Goal: Task Accomplishment & Management: Use online tool/utility

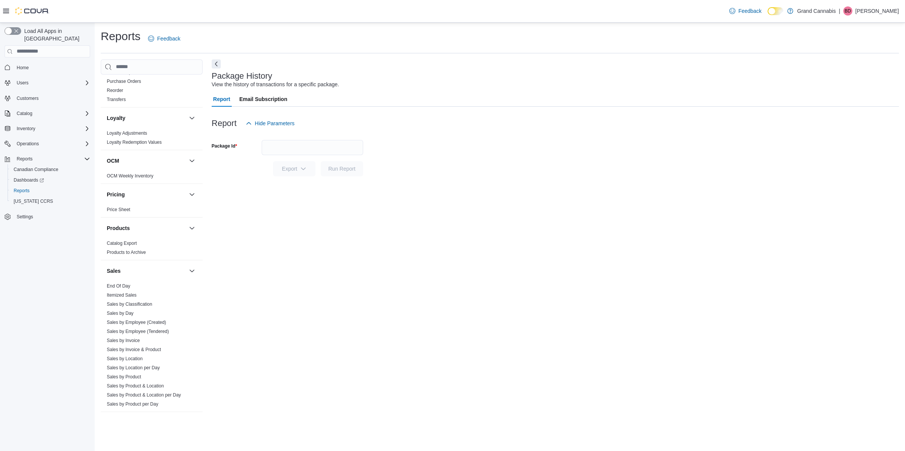
scroll to position [457, 0]
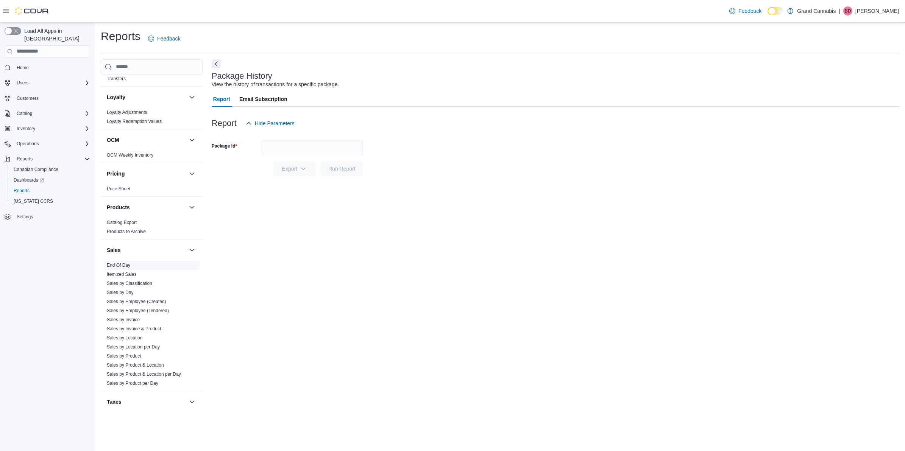
click at [120, 263] on link "End Of Day" at bounding box center [118, 265] width 23 height 5
click at [275, 167] on div "All Locations" at bounding box center [313, 165] width 102 height 15
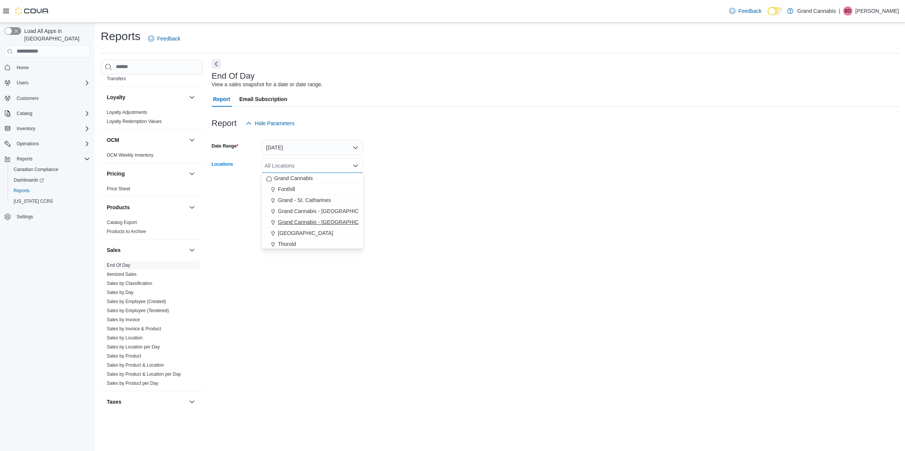
click at [303, 224] on span "Grand Cannabis - [GEOGRAPHIC_DATA]" at bounding box center [327, 223] width 98 height 8
click at [384, 205] on div "End Of Day View a sales snapshot for a date or date range. Report Email Subscri…" at bounding box center [555, 236] width 687 height 354
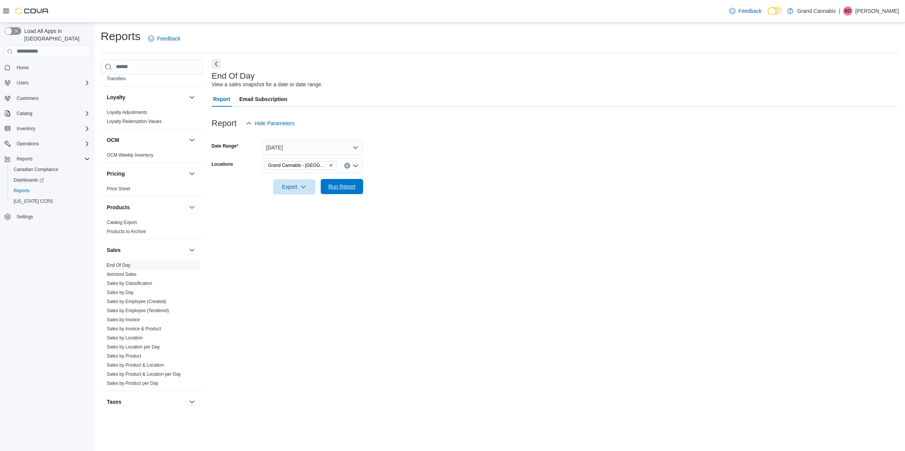
click at [349, 190] on span "Run Report" at bounding box center [341, 186] width 33 height 15
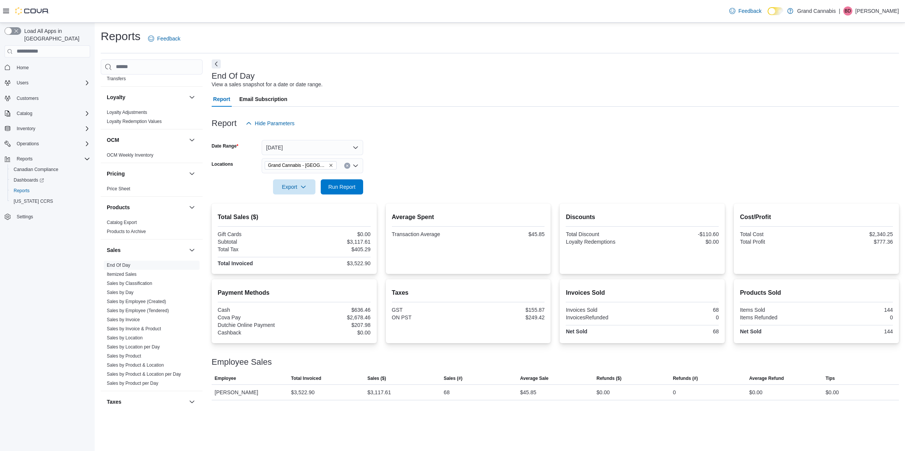
click at [330, 167] on icon "Remove Grand Cannabis - Georgetown from selection in this group" at bounding box center [331, 165] width 5 height 5
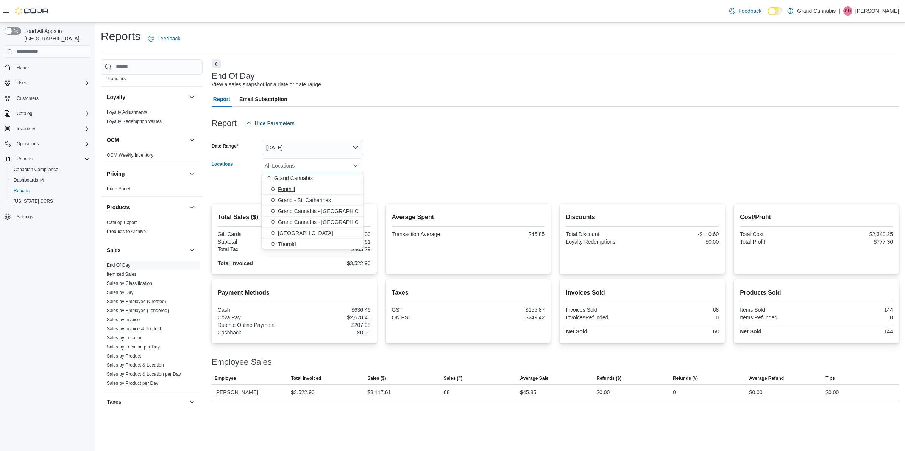
click at [339, 192] on div "Fonthill" at bounding box center [312, 190] width 92 height 8
click at [406, 192] on form "Date Range [DATE] Locations [GEOGRAPHIC_DATA] Combo box. Selected. [GEOGRAPHIC_…" at bounding box center [555, 163] width 687 height 64
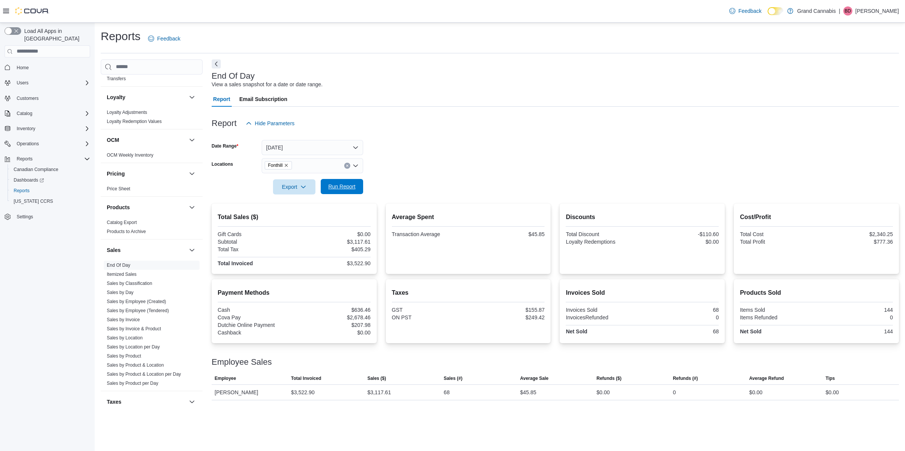
click at [355, 185] on span "Run Report" at bounding box center [341, 187] width 27 height 8
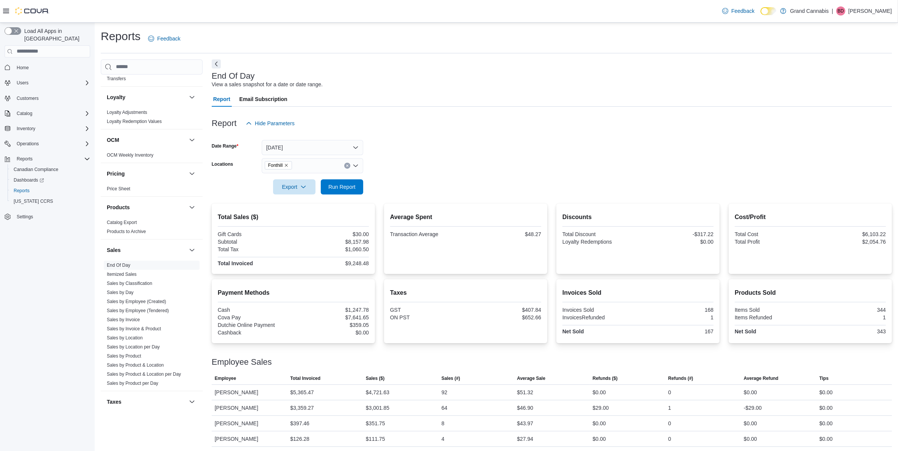
click at [348, 166] on icon "Clear input" at bounding box center [347, 166] width 2 height 2
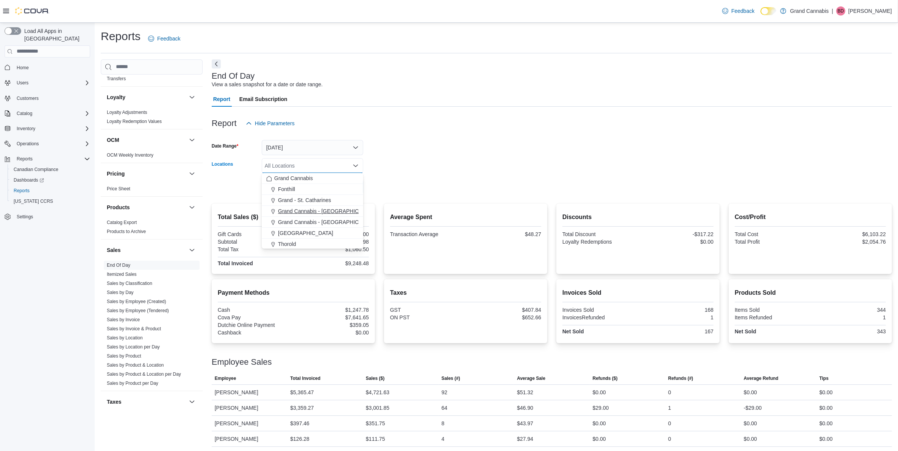
click at [347, 207] on button "Grand Cannabis - [GEOGRAPHIC_DATA]" at bounding box center [313, 211] width 102 height 11
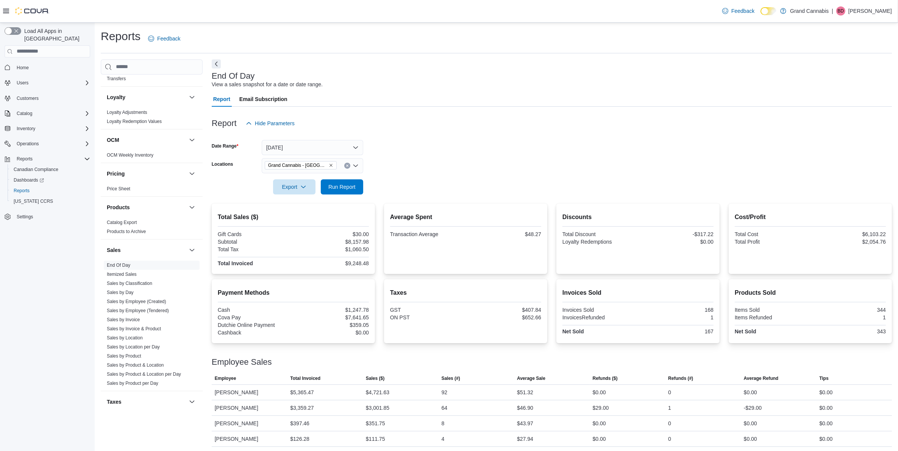
click at [388, 181] on form "Date Range [DATE] Locations [GEOGRAPHIC_DATA] - [GEOGRAPHIC_DATA] Export Run Re…" at bounding box center [552, 163] width 680 height 64
click at [351, 190] on span "Run Report" at bounding box center [341, 186] width 33 height 15
click at [344, 166] on button "Clear input" at bounding box center [347, 166] width 6 height 6
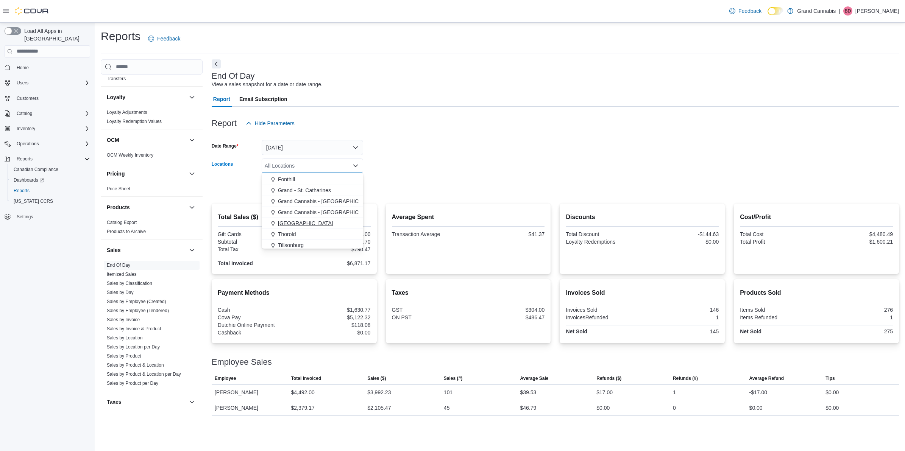
scroll to position [12, 0]
click at [337, 249] on div "$790.47" at bounding box center [333, 250] width 75 height 6
click at [334, 158] on div "All Locations" at bounding box center [313, 165] width 102 height 15
click at [335, 241] on div "Tillsonburg" at bounding box center [312, 243] width 92 height 8
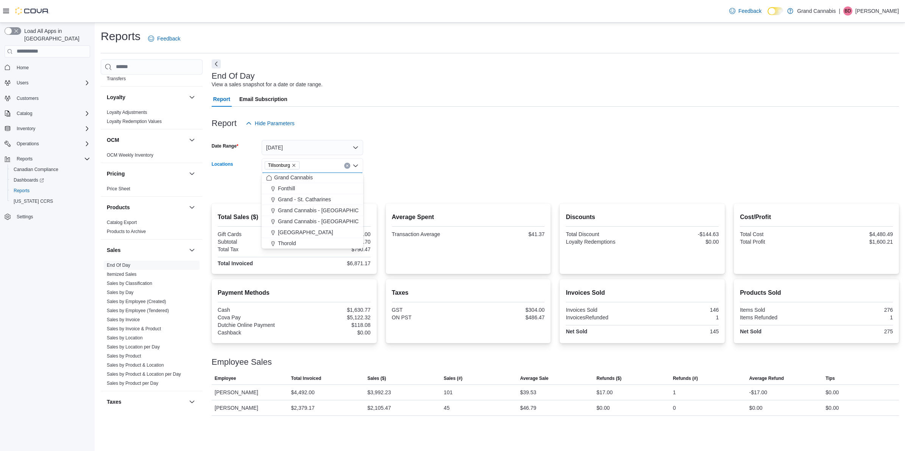
click at [397, 186] on form "Date Range [DATE] Locations [GEOGRAPHIC_DATA] Combo box. Selected. [GEOGRAPHIC_…" at bounding box center [555, 163] width 687 height 64
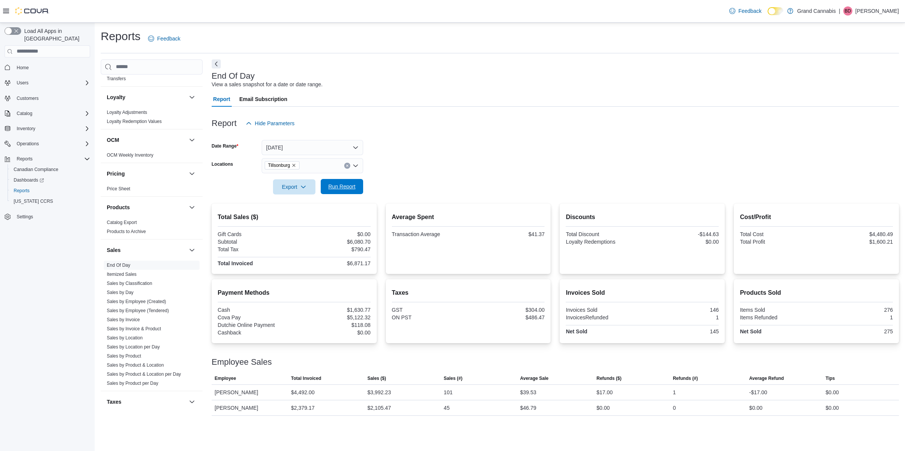
click at [353, 186] on span "Run Report" at bounding box center [341, 187] width 27 height 8
click at [349, 164] on button "Clear input" at bounding box center [347, 166] width 6 height 6
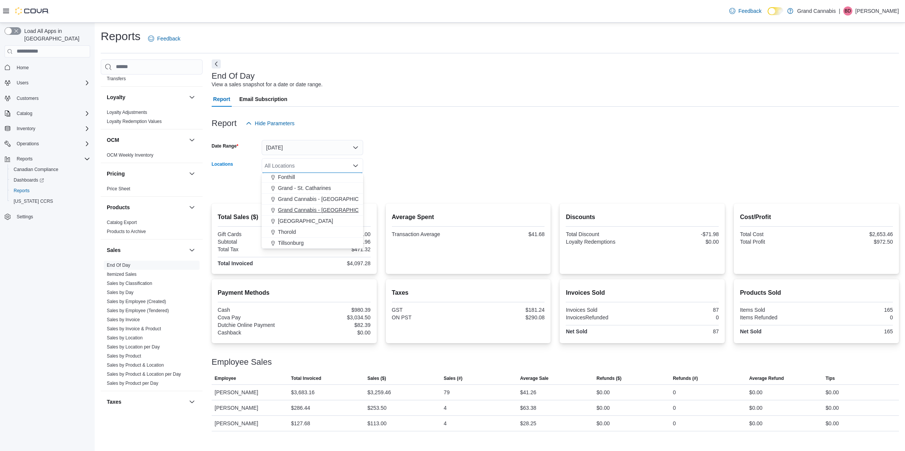
click at [306, 222] on div "[GEOGRAPHIC_DATA]" at bounding box center [312, 221] width 92 height 8
click at [366, 192] on form "Date Range [DATE] Locations [GEOGRAPHIC_DATA] Combo box. Selected. [GEOGRAPHIC_…" at bounding box center [555, 163] width 687 height 64
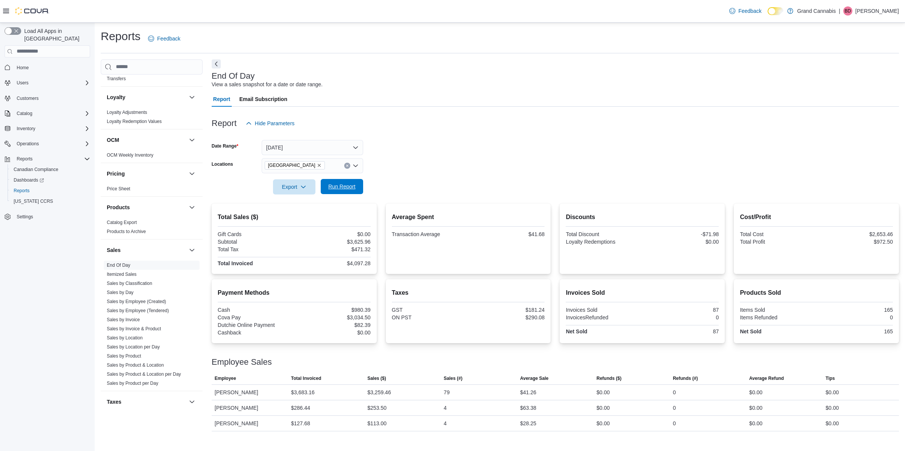
click at [340, 183] on span "Run Report" at bounding box center [341, 186] width 33 height 15
click at [345, 165] on button "Clear input" at bounding box center [347, 166] width 6 height 6
click at [344, 154] on button "[DATE]" at bounding box center [313, 147] width 102 height 15
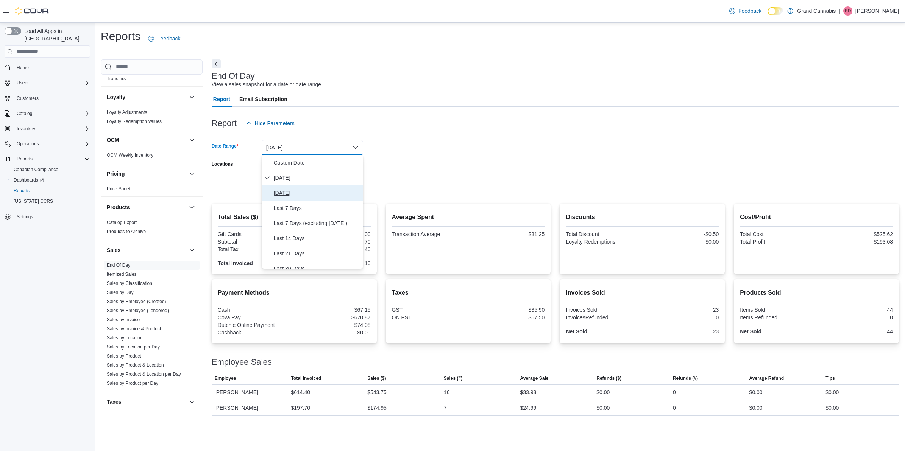
click at [334, 186] on button "[DATE]" at bounding box center [313, 193] width 102 height 15
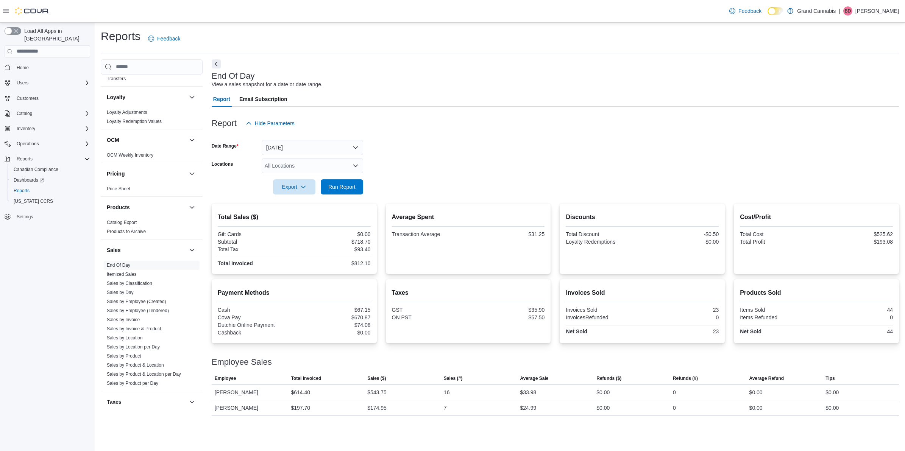
click at [372, 193] on form "Date Range [DATE] Locations All Locations Export Run Report" at bounding box center [555, 163] width 687 height 64
click at [354, 186] on span "Run Report" at bounding box center [341, 187] width 27 height 8
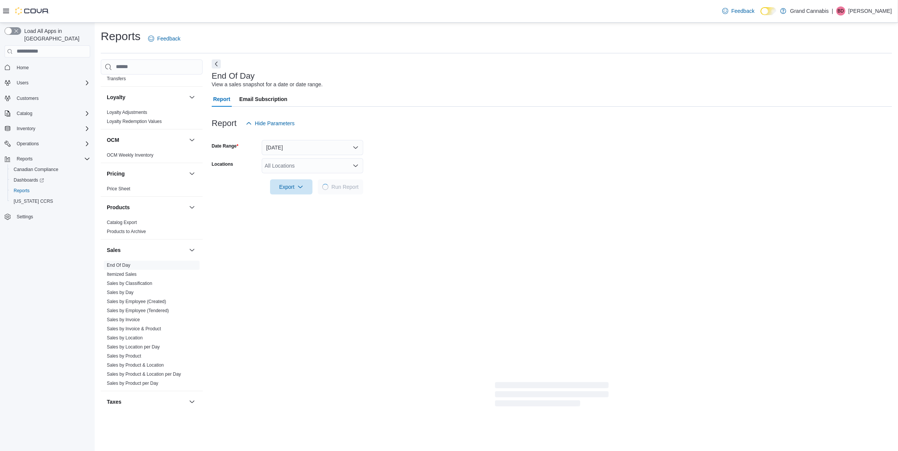
click at [326, 166] on div "All Locations" at bounding box center [313, 165] width 102 height 15
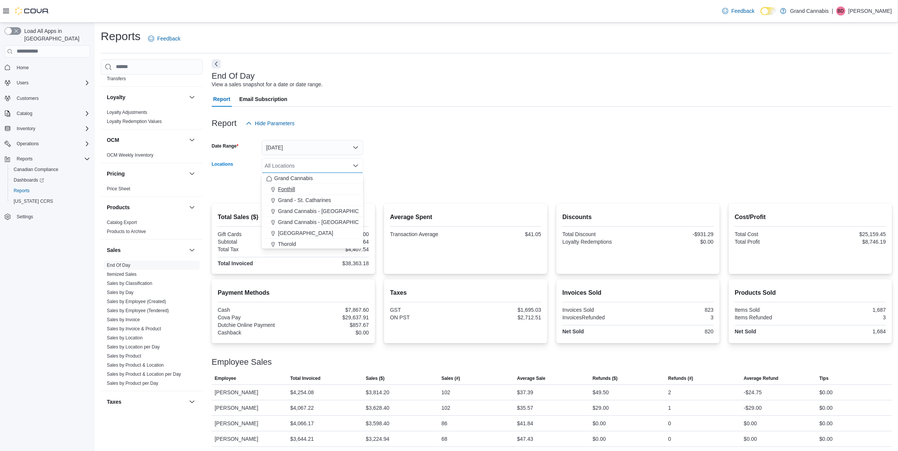
click at [326, 192] on div "Fonthill" at bounding box center [312, 190] width 92 height 8
click at [373, 187] on form "Date Range [DATE] Locations [GEOGRAPHIC_DATA] Combo box. Selected. [GEOGRAPHIC_…" at bounding box center [552, 163] width 680 height 64
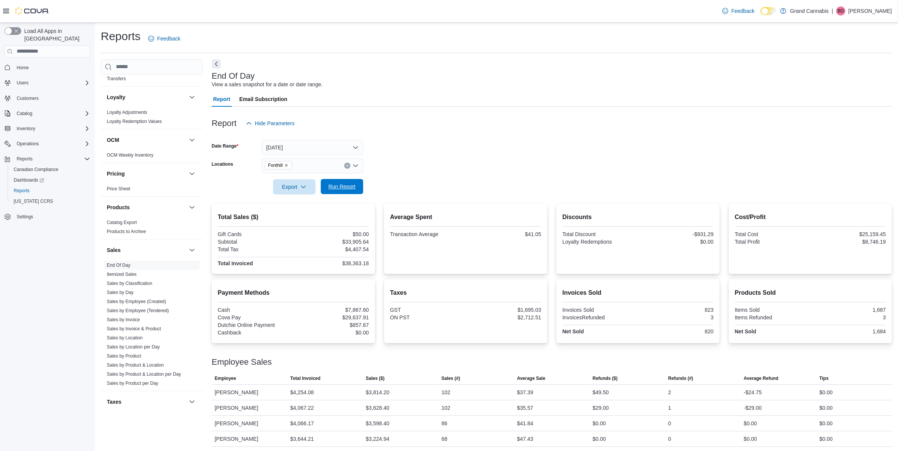
click at [347, 190] on span "Run Report" at bounding box center [341, 187] width 27 height 8
click at [345, 167] on button "Clear input" at bounding box center [347, 166] width 6 height 6
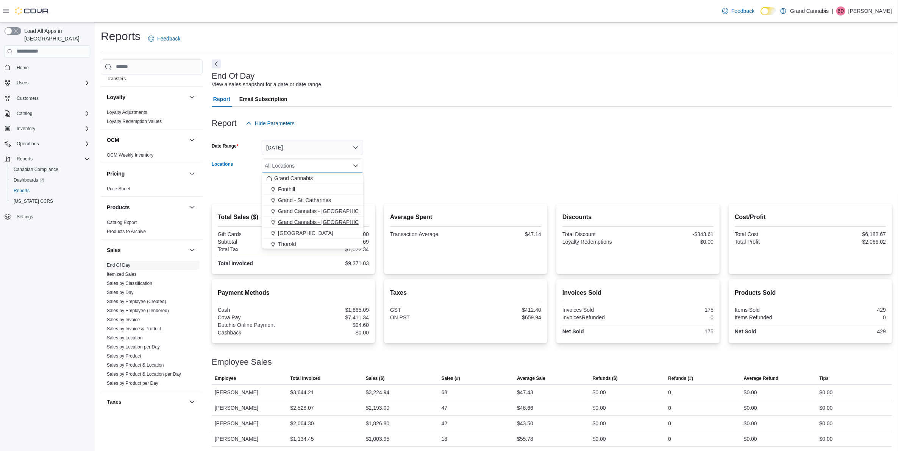
click at [348, 218] on button "Grand Cannabis - [GEOGRAPHIC_DATA]" at bounding box center [313, 222] width 102 height 11
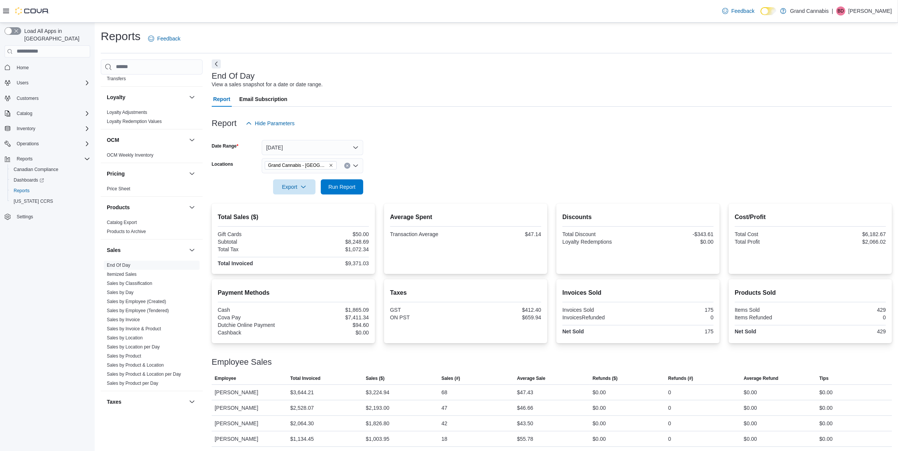
click at [381, 203] on div at bounding box center [552, 199] width 680 height 9
click at [334, 181] on span "Run Report" at bounding box center [341, 186] width 33 height 15
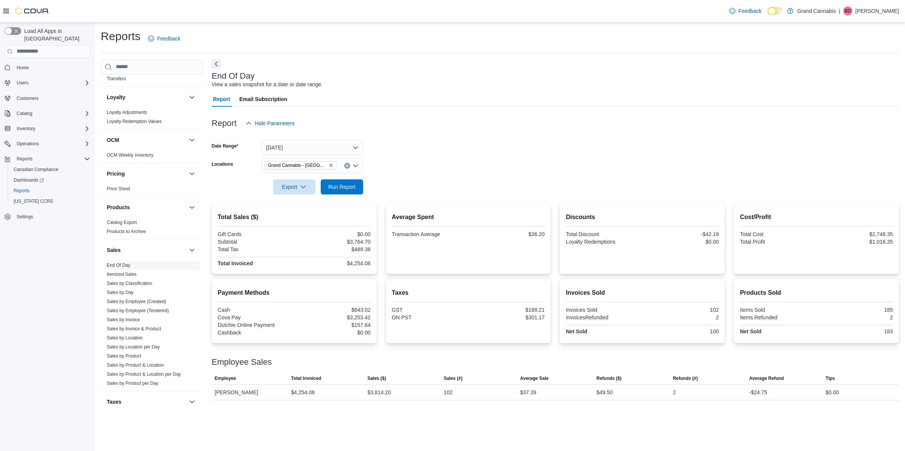
click at [332, 165] on icon "Remove Grand Cannabis - Georgetown from selection in this group" at bounding box center [331, 165] width 5 height 5
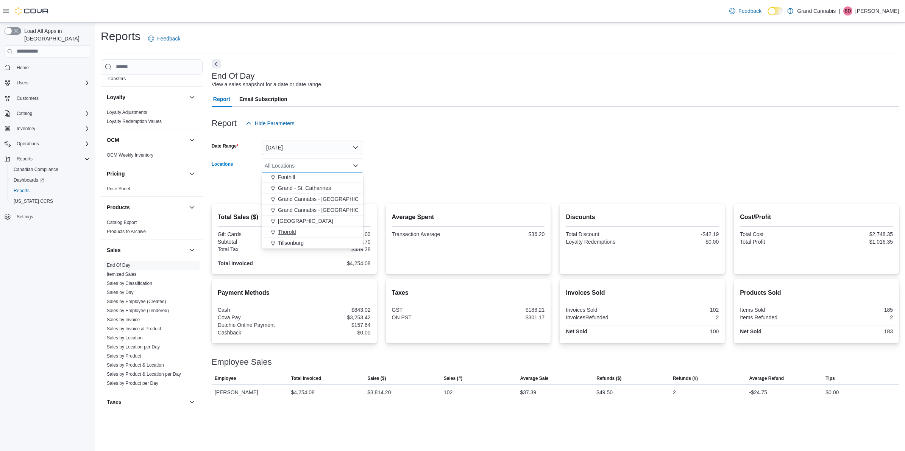
click at [327, 240] on div "Tillsonburg" at bounding box center [312, 243] width 92 height 8
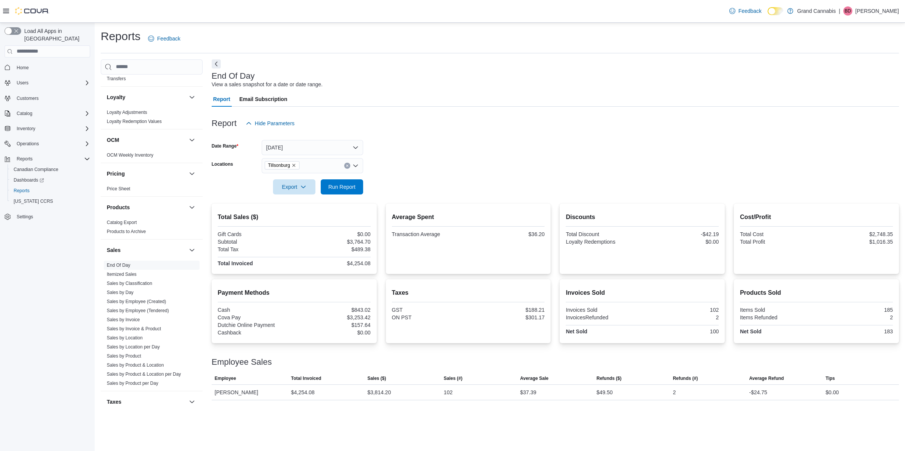
click at [382, 178] on div at bounding box center [555, 176] width 687 height 6
click at [350, 186] on span "Run Report" at bounding box center [341, 187] width 27 height 8
click at [346, 164] on icon "Clear input" at bounding box center [347, 165] width 3 height 3
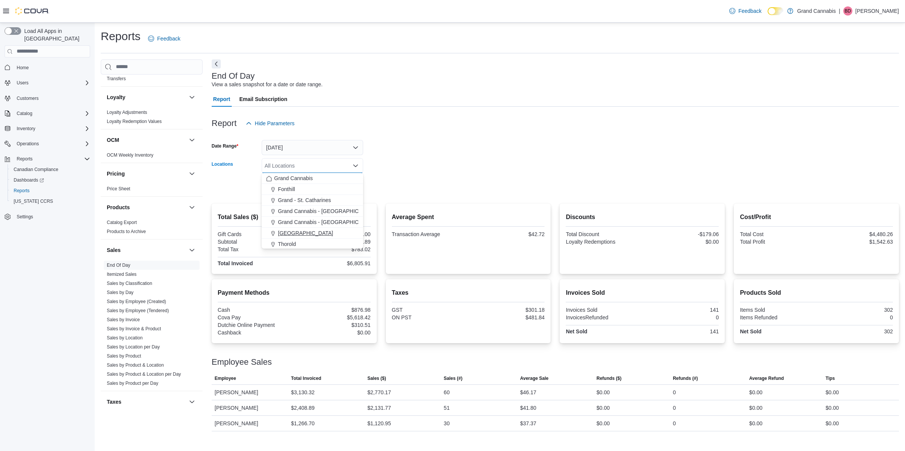
click at [328, 230] on div "[GEOGRAPHIC_DATA]" at bounding box center [312, 234] width 92 height 8
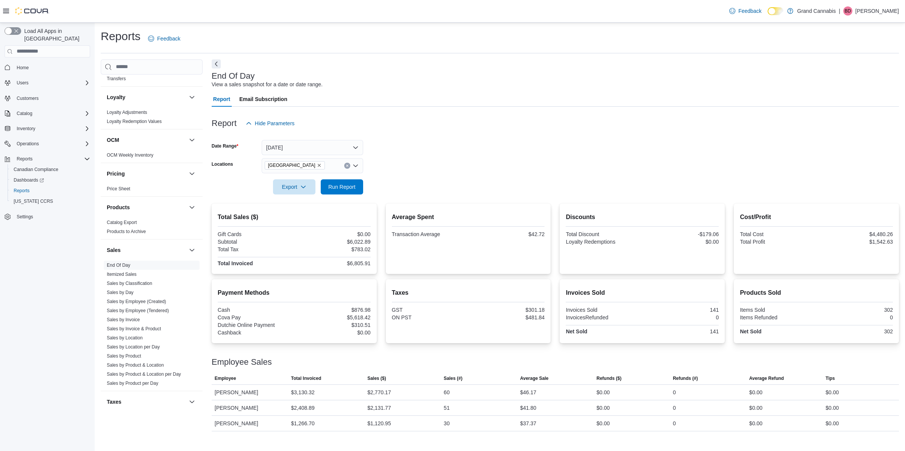
drag, startPoint x: 379, startPoint y: 196, endPoint x: 326, endPoint y: 191, distance: 53.3
click at [377, 195] on div at bounding box center [555, 199] width 687 height 9
click at [325, 190] on span "Run Report" at bounding box center [341, 186] width 33 height 15
click at [346, 163] on button "Clear input" at bounding box center [347, 166] width 6 height 6
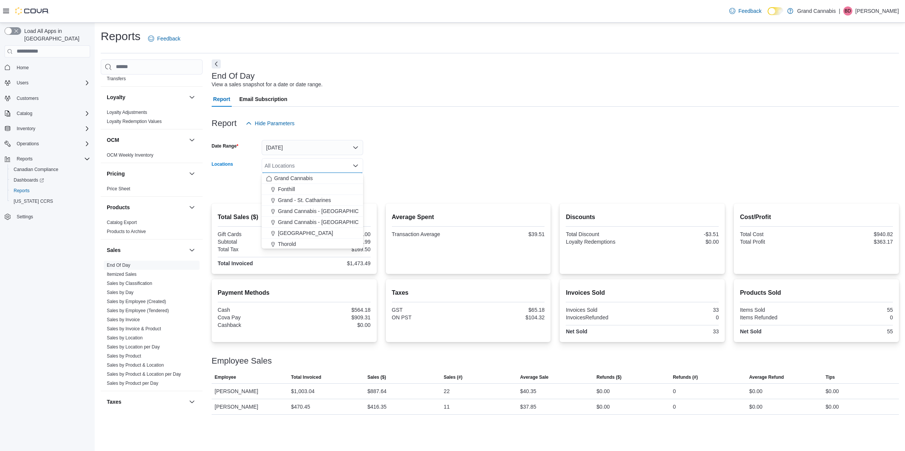
click at [393, 158] on form "Date Range [DATE] Locations All Locations Combo box. Selected. Combo box input.…" at bounding box center [555, 163] width 687 height 64
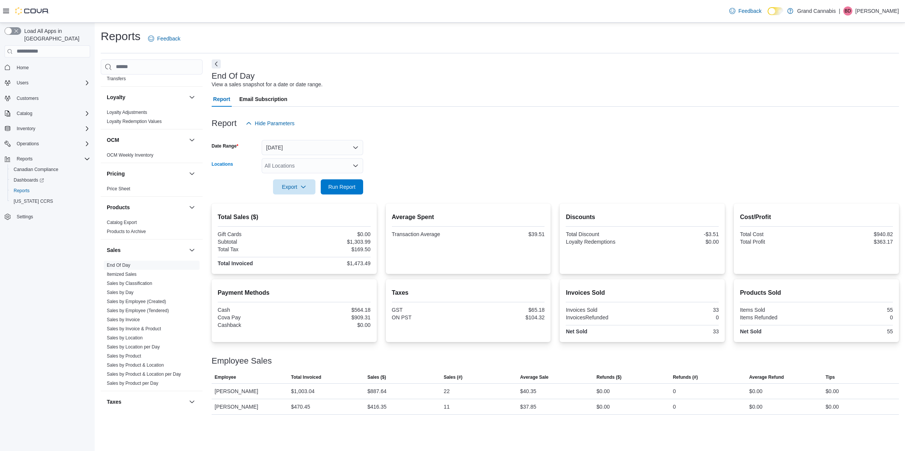
click at [358, 163] on icon "Open list of options" at bounding box center [356, 166] width 6 height 6
click at [313, 247] on button "Tillsonburg" at bounding box center [313, 243] width 102 height 11
drag, startPoint x: 384, startPoint y: 169, endPoint x: 336, endPoint y: 185, distance: 49.9
click at [380, 170] on form "Date Range [DATE] Locations Tillsonburg Export Run Report" at bounding box center [555, 163] width 687 height 64
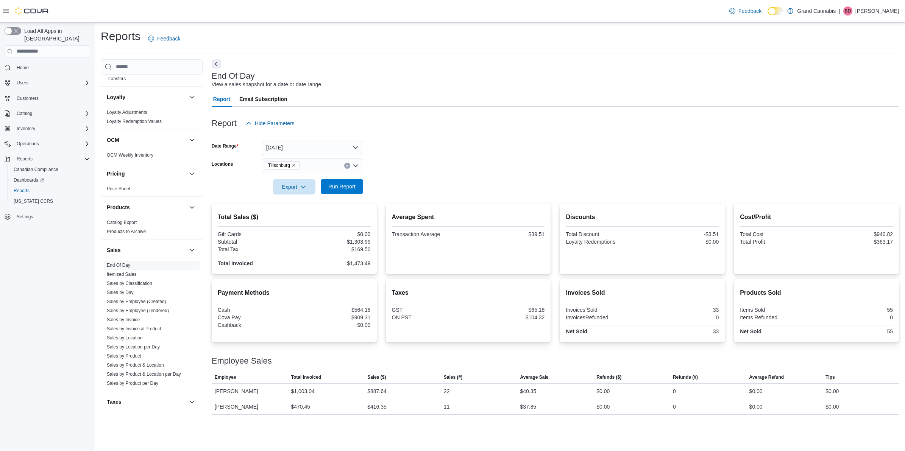
click at [336, 185] on span "Run Report" at bounding box center [341, 187] width 27 height 8
click at [354, 149] on button "[DATE]" at bounding box center [313, 147] width 102 height 15
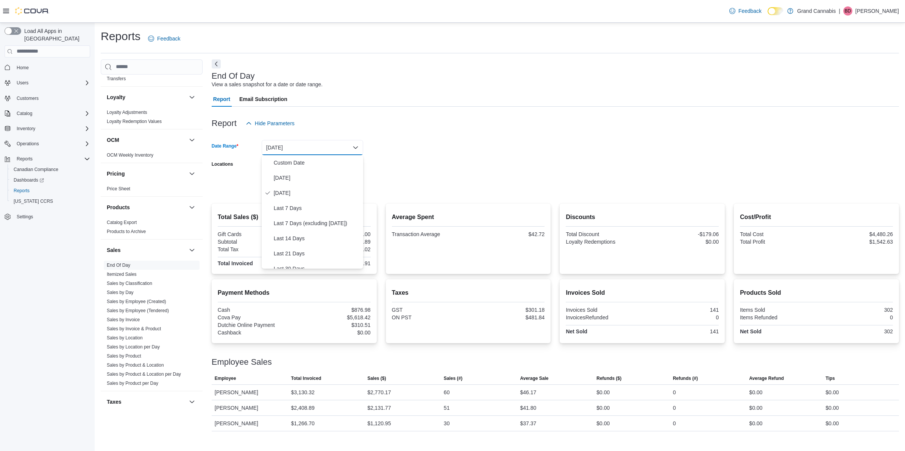
drag, startPoint x: 422, startPoint y: 165, endPoint x: 386, endPoint y: 174, distance: 37.2
click at [422, 164] on form "Date Range [DATE] Locations Tillsonburg Export Run Report" at bounding box center [555, 163] width 687 height 64
